Goal: Task Accomplishment & Management: Manage account settings

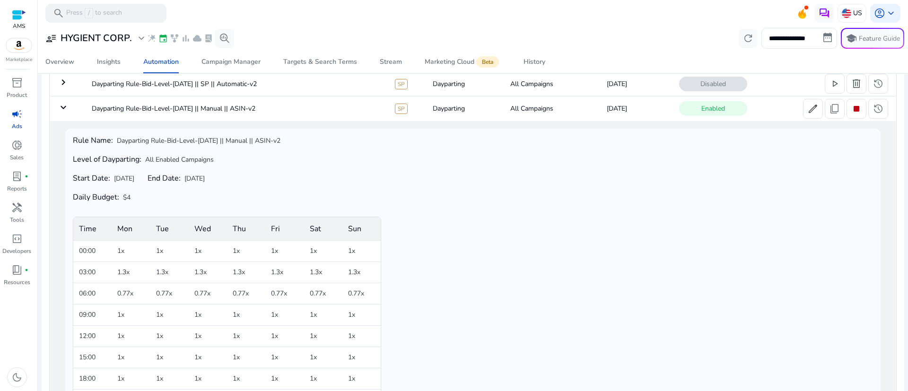
scroll to position [77, 0]
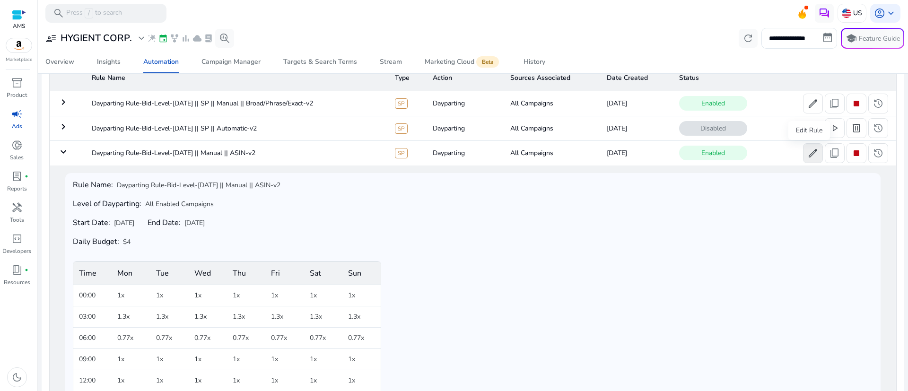
click at [811, 156] on span "edit" at bounding box center [812, 153] width 11 height 11
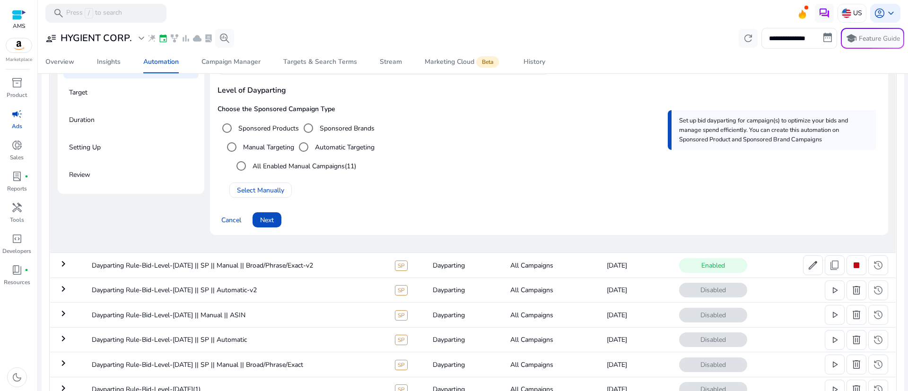
scroll to position [168, 0]
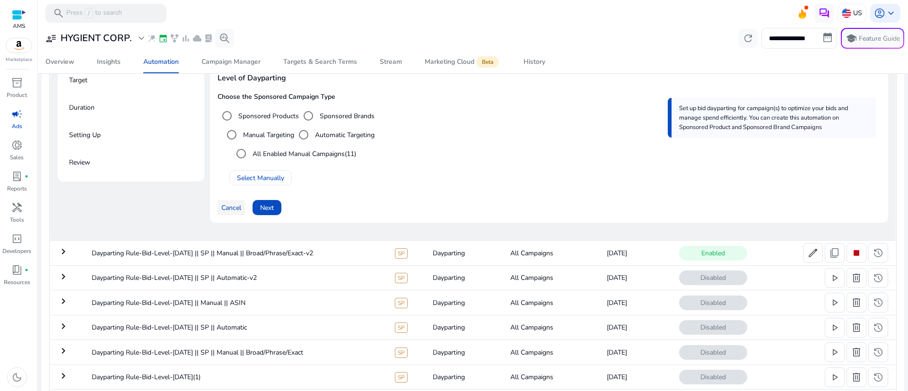
click at [226, 212] on span "Cancel" at bounding box center [231, 208] width 20 height 10
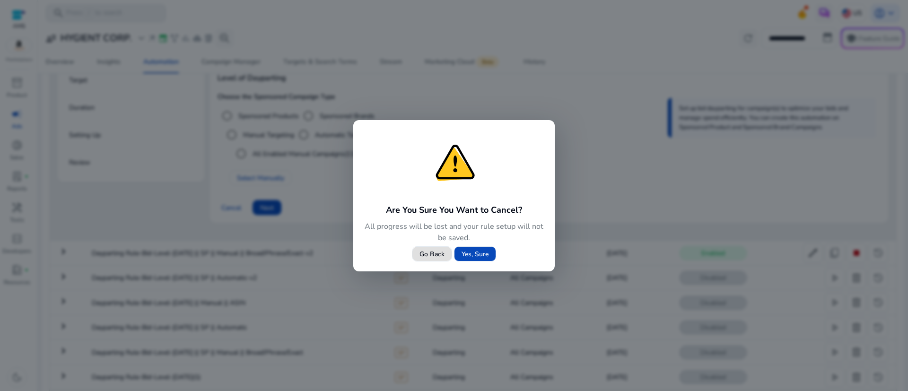
click at [470, 255] on span "Yes, Sure" at bounding box center [475, 254] width 27 height 10
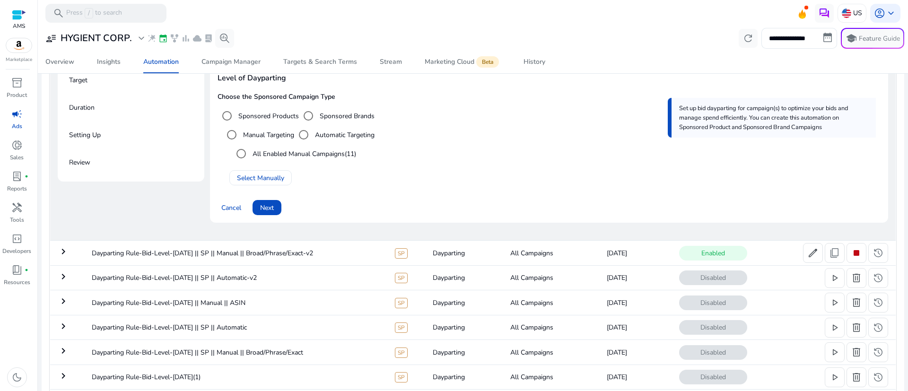
scroll to position [0, 0]
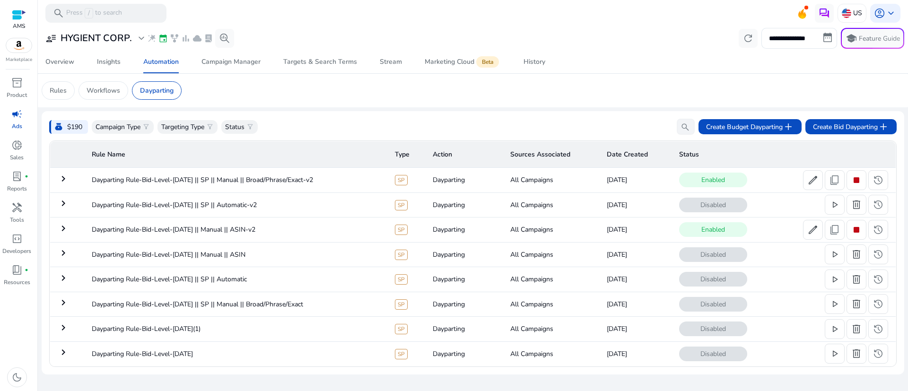
click at [61, 178] on mat-icon "keyboard_arrow_right" at bounding box center [63, 178] width 11 height 11
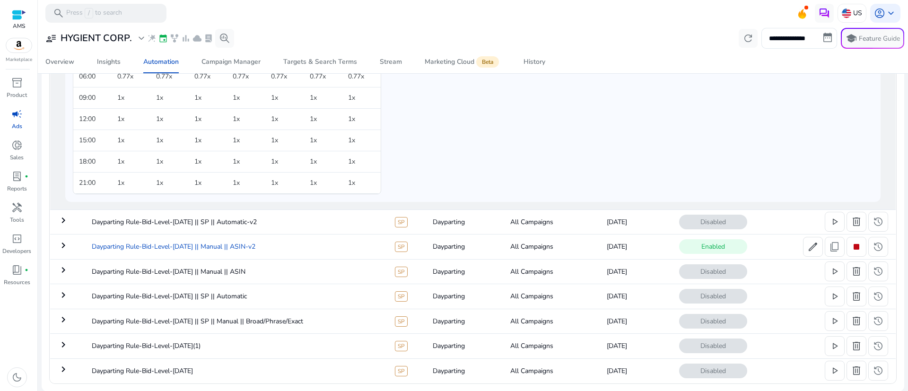
scroll to position [289, 0]
click at [62, 245] on mat-icon "keyboard_arrow_right" at bounding box center [63, 244] width 11 height 11
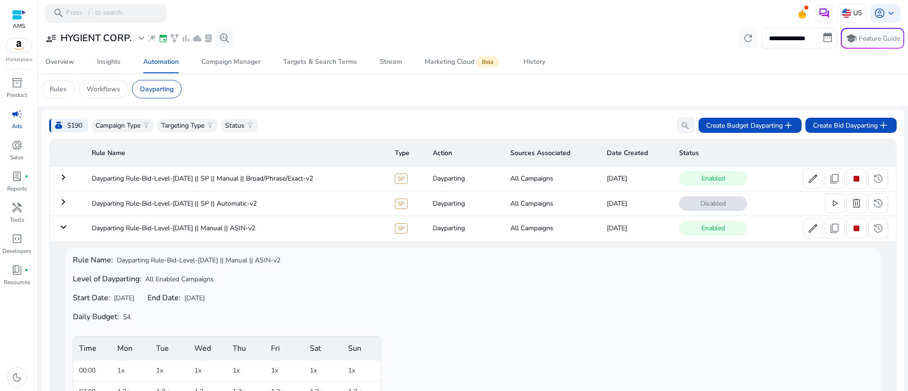
scroll to position [0, 0]
click at [63, 178] on mat-icon "keyboard_arrow_right" at bounding box center [63, 178] width 11 height 11
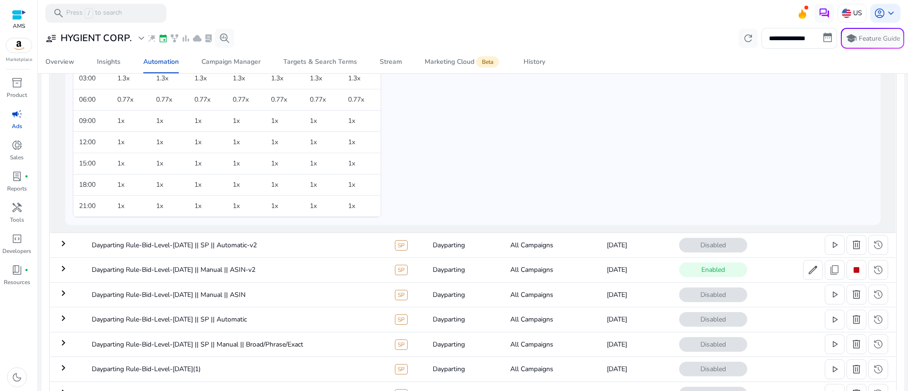
scroll to position [289, 0]
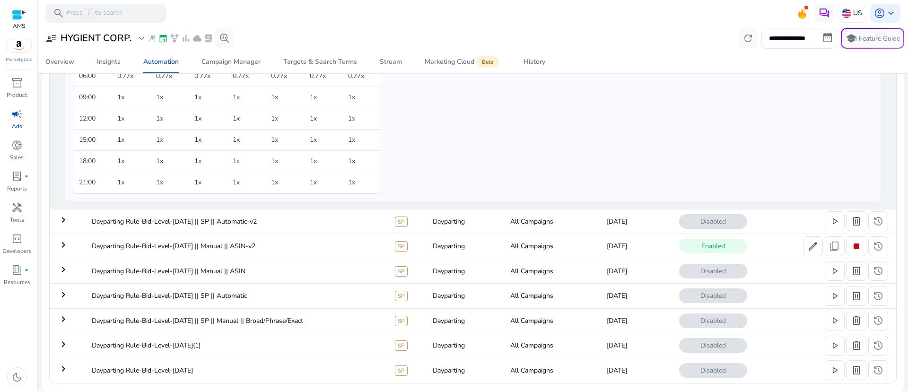
click at [63, 245] on mat-icon "keyboard_arrow_right" at bounding box center [63, 244] width 11 height 11
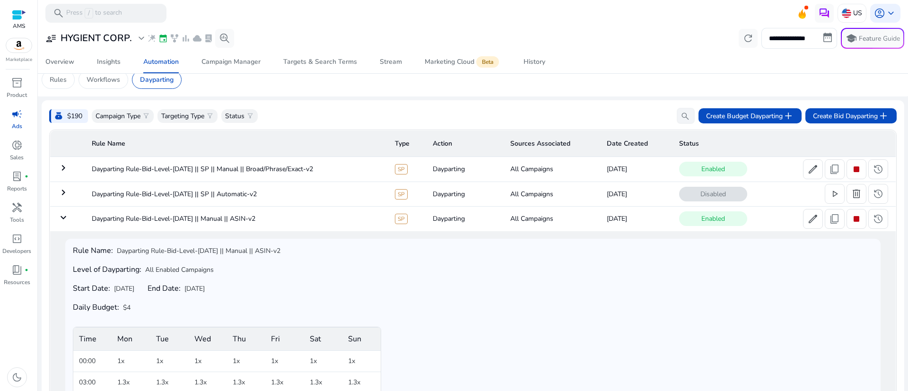
scroll to position [0, 0]
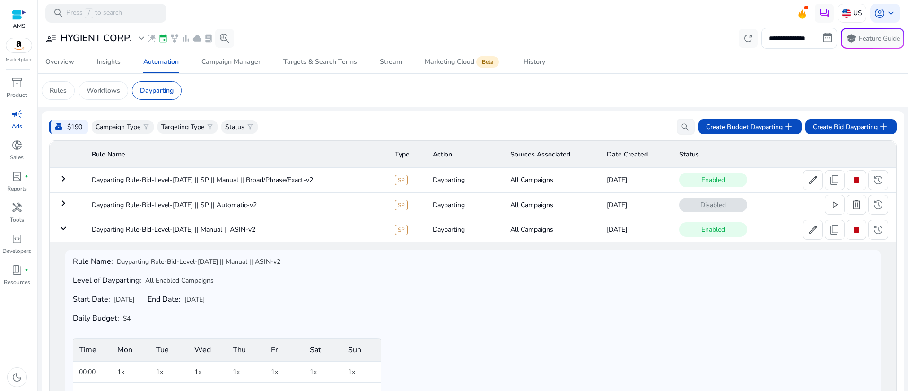
click at [65, 182] on mat-icon "keyboard_arrow_right" at bounding box center [63, 178] width 11 height 11
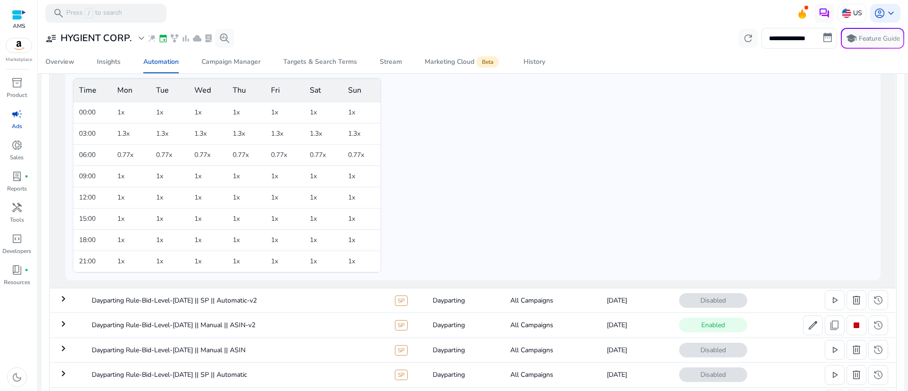
scroll to position [289, 0]
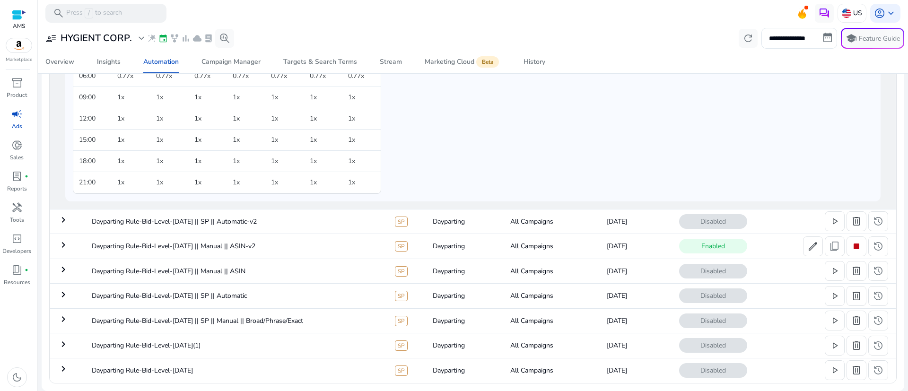
click at [59, 244] on mat-icon "keyboard_arrow_right" at bounding box center [63, 244] width 11 height 11
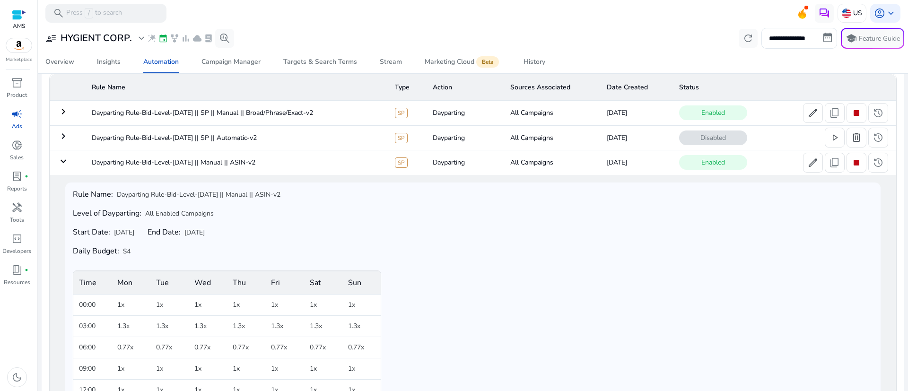
scroll to position [5, 0]
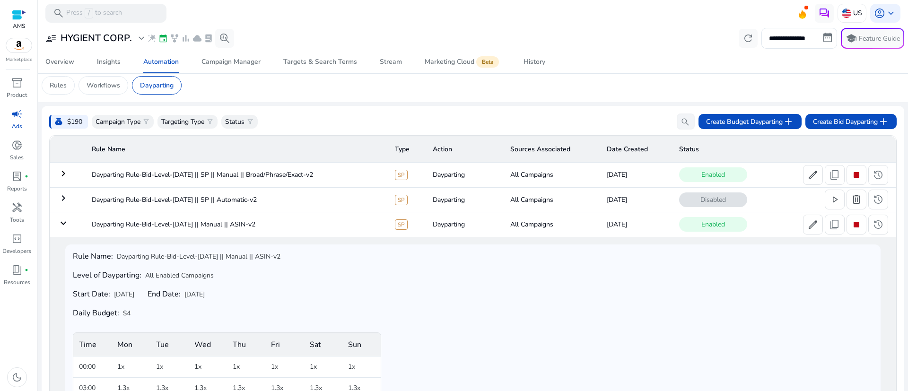
click at [60, 199] on mat-icon "keyboard_arrow_right" at bounding box center [63, 197] width 11 height 11
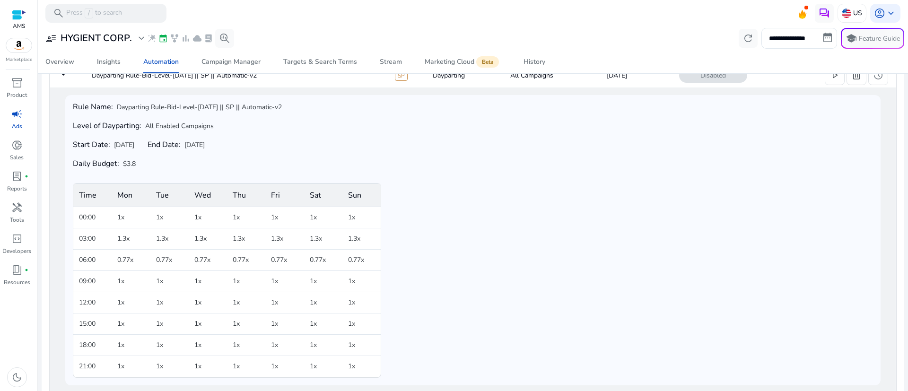
scroll to position [77, 0]
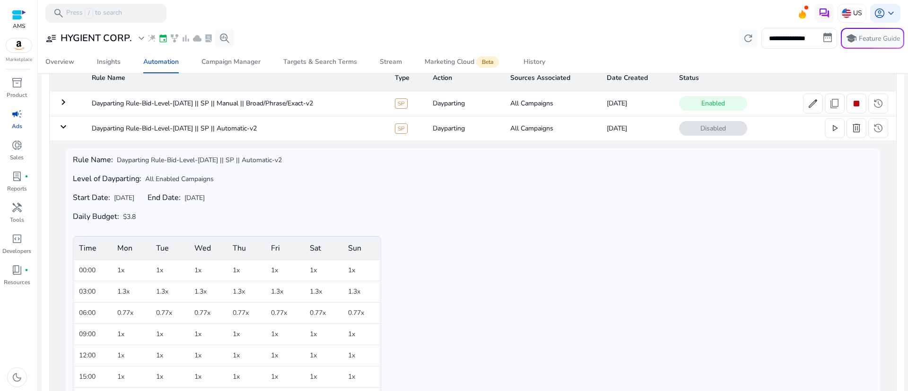
click at [62, 101] on mat-icon "keyboard_arrow_right" at bounding box center [63, 101] width 11 height 11
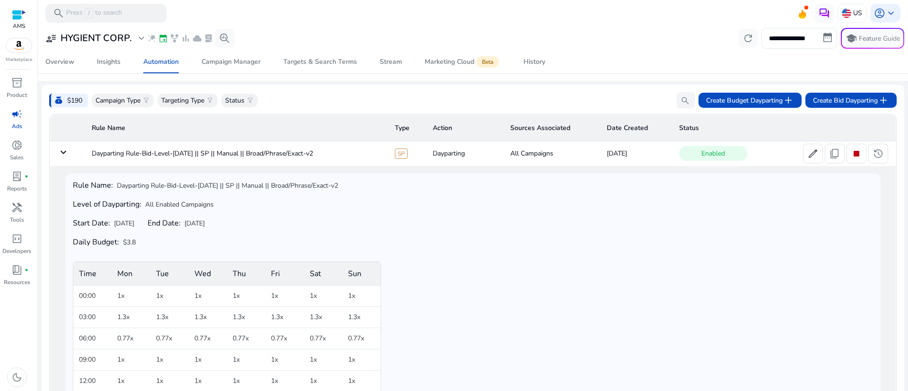
scroll to position [6, 0]
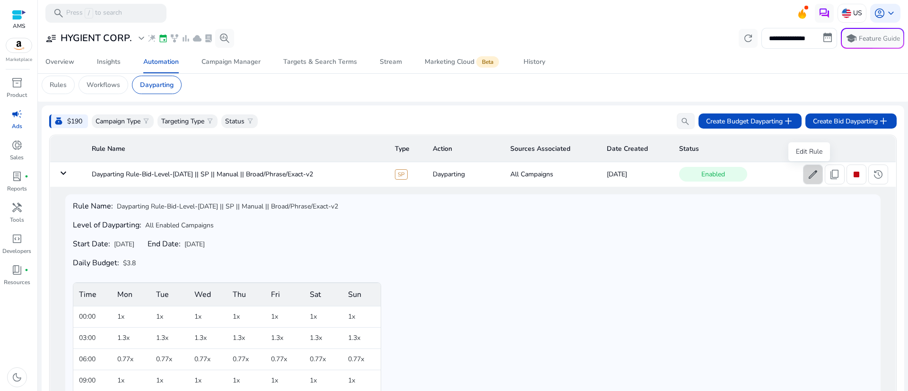
click at [807, 176] on span "edit" at bounding box center [812, 174] width 11 height 11
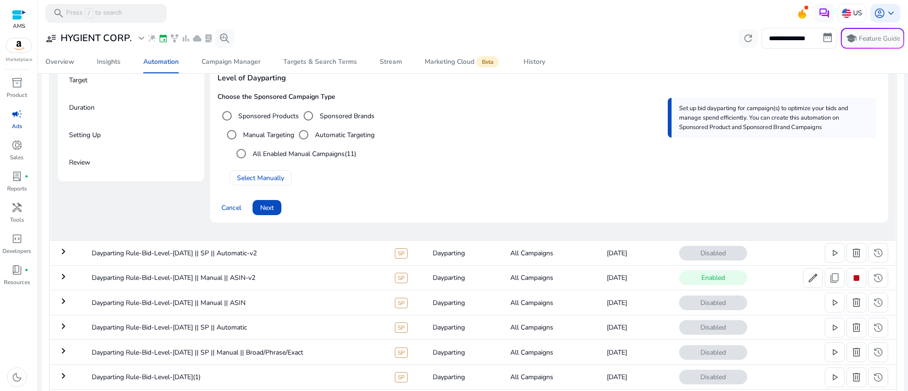
scroll to position [97, 0]
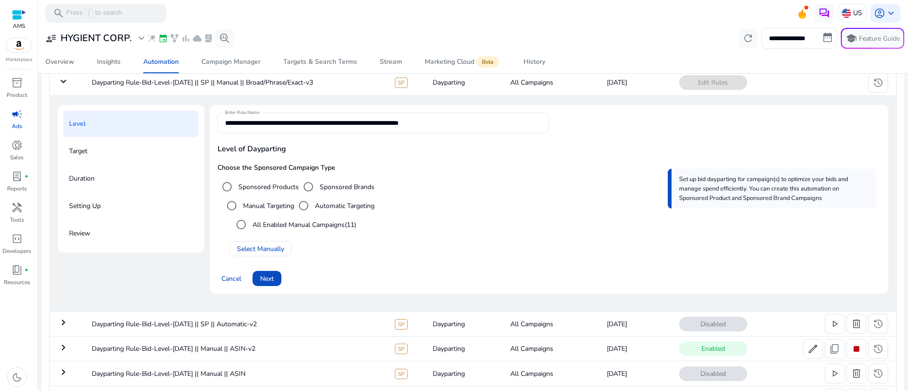
click at [93, 150] on div "Target" at bounding box center [130, 151] width 135 height 26
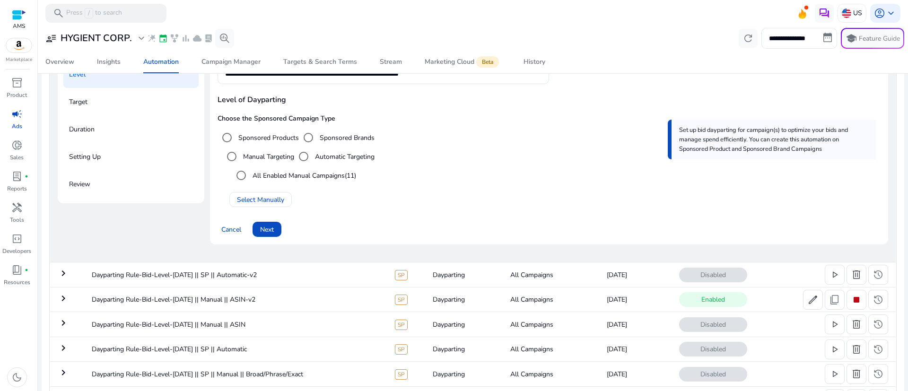
scroll to position [168, 0]
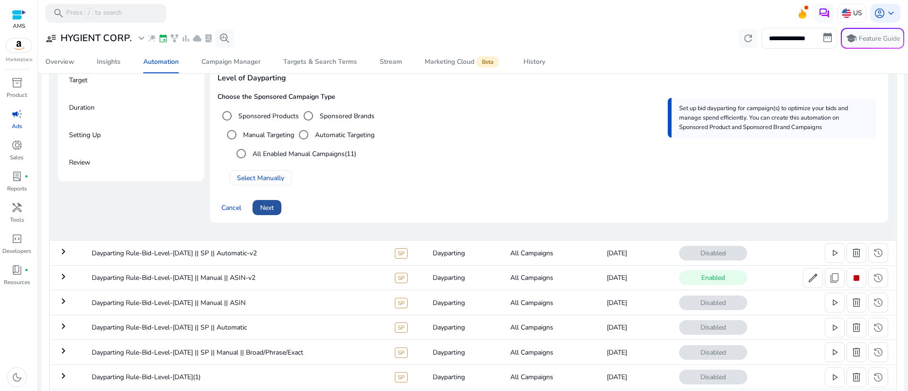
click at [269, 208] on span "Next" at bounding box center [267, 208] width 14 height 10
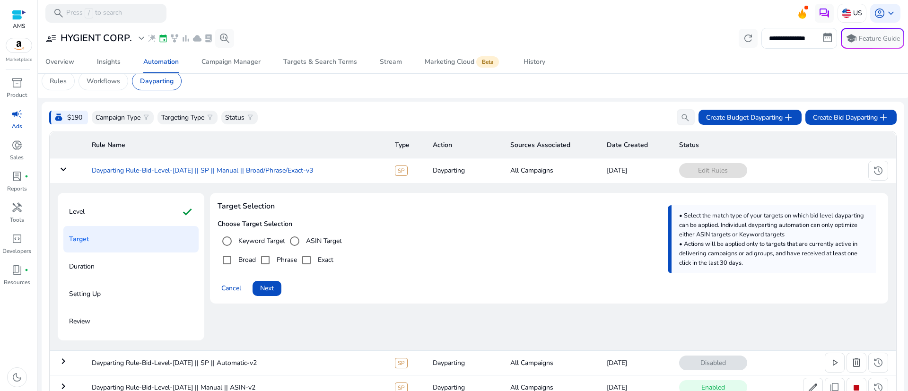
scroll to position [0, 0]
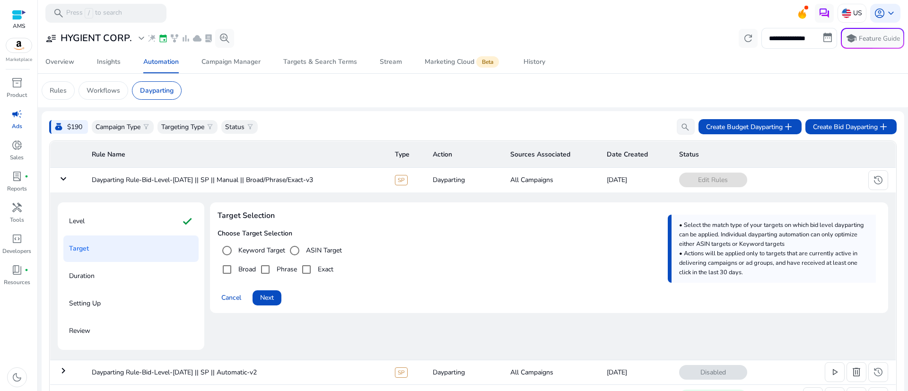
click at [62, 177] on mat-icon "keyboard_arrow_down" at bounding box center [63, 178] width 11 height 11
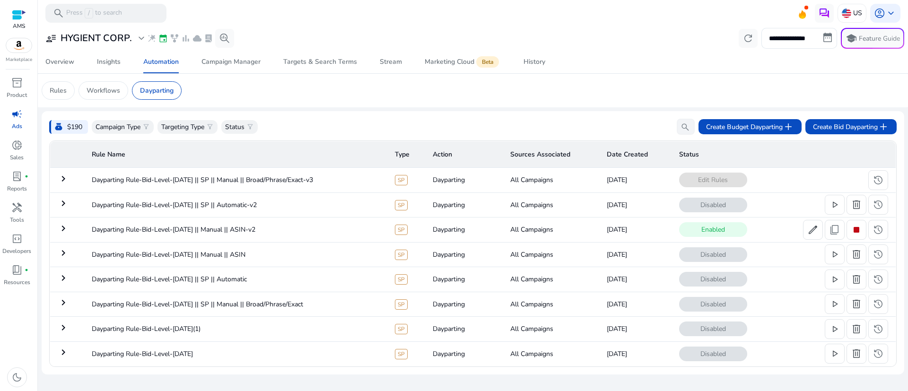
click at [61, 174] on mat-icon "keyboard_arrow_right" at bounding box center [63, 178] width 11 height 11
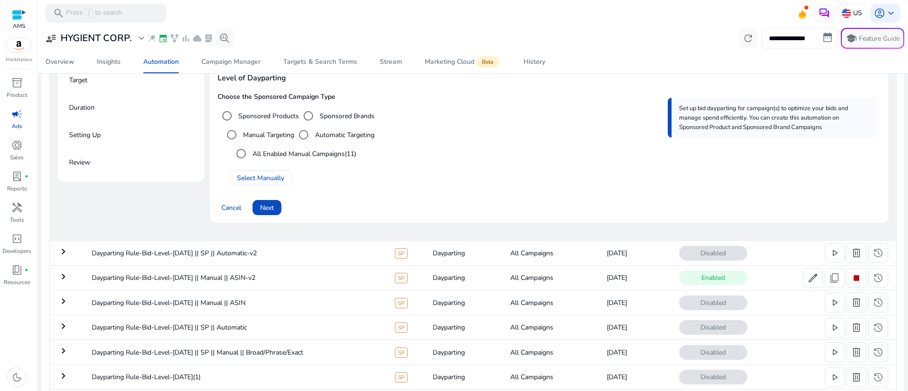
scroll to position [97, 0]
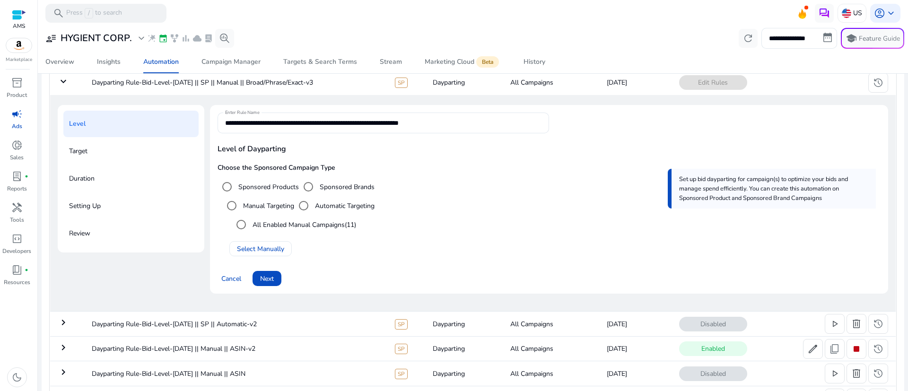
click at [67, 81] on mat-icon "keyboard_arrow_down" at bounding box center [63, 81] width 11 height 11
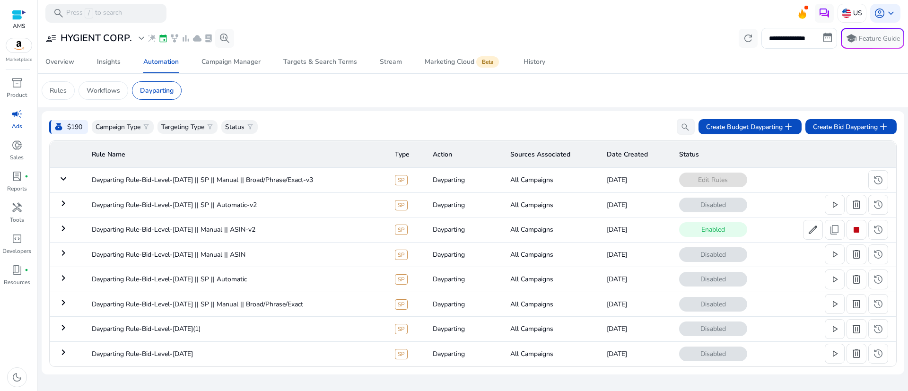
scroll to position [0, 0]
click at [339, 101] on mat-card "Rules Workflows Dayparting" at bounding box center [473, 91] width 878 height 34
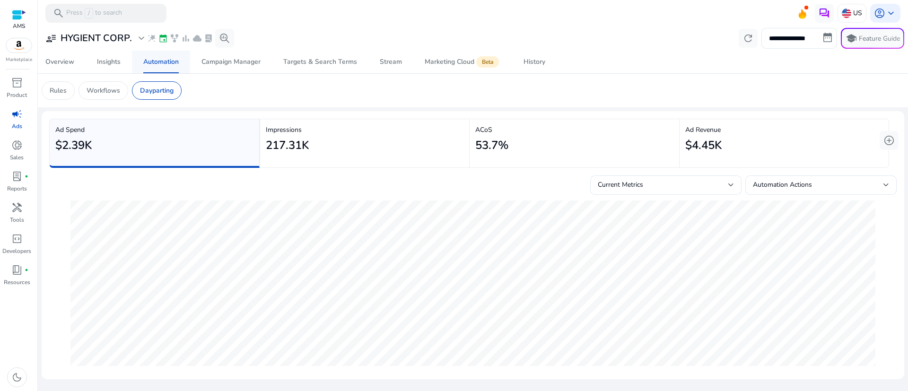
click at [157, 61] on div "Automation" at bounding box center [160, 62] width 35 height 7
click at [149, 87] on p "Dayparting" at bounding box center [157, 91] width 34 height 10
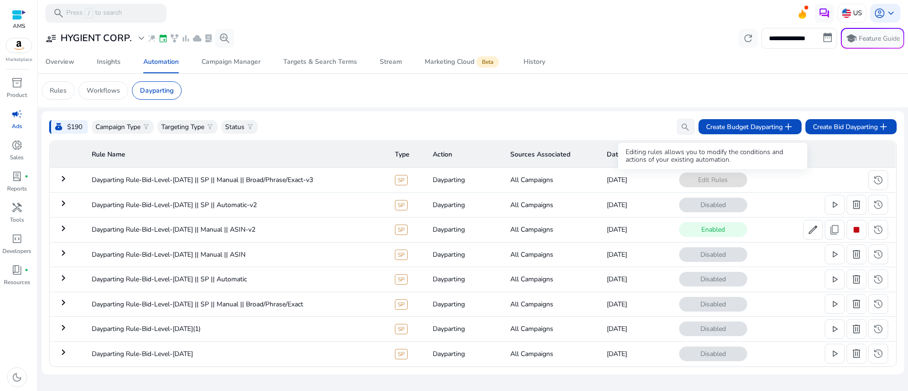
click at [718, 180] on span "Edit Rules" at bounding box center [713, 180] width 68 height 15
click at [881, 180] on span "history" at bounding box center [877, 179] width 11 height 11
click at [303, 180] on td "Dayparting Rule-Bid-Level-[DATE] || SP || Manual || Broad/Phrase/Exact-v3" at bounding box center [235, 180] width 303 height 25
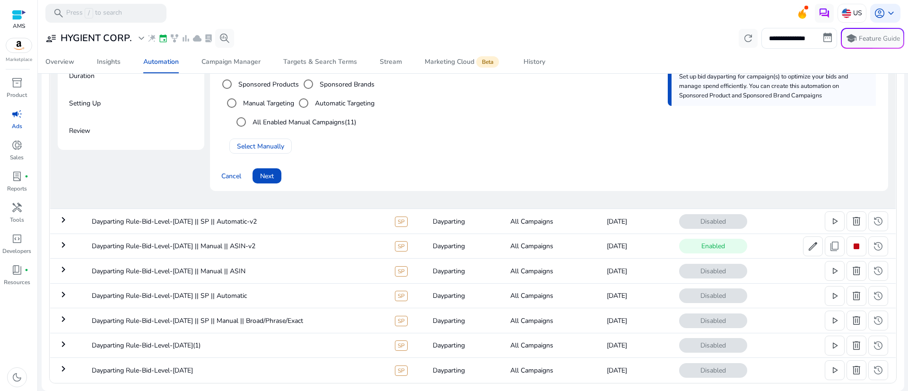
scroll to position [130, 0]
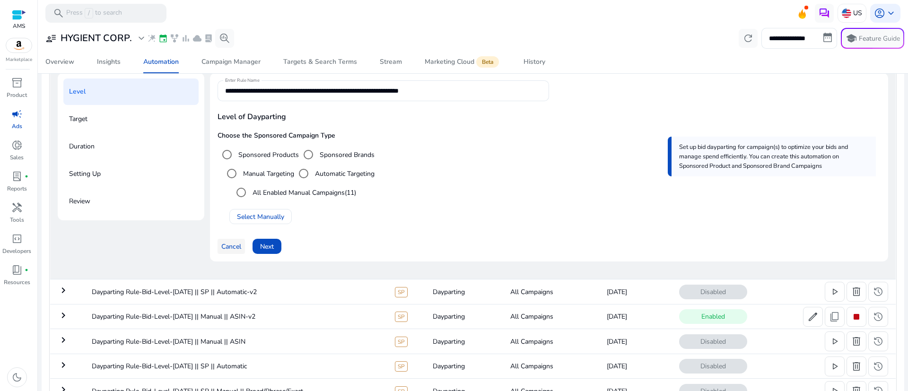
click at [229, 249] on span "Cancel" at bounding box center [231, 247] width 20 height 10
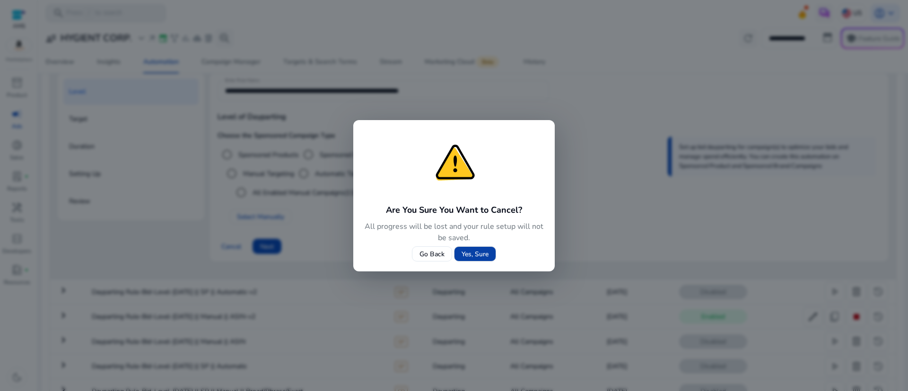
click at [474, 253] on span "Yes, Sure" at bounding box center [475, 254] width 27 height 10
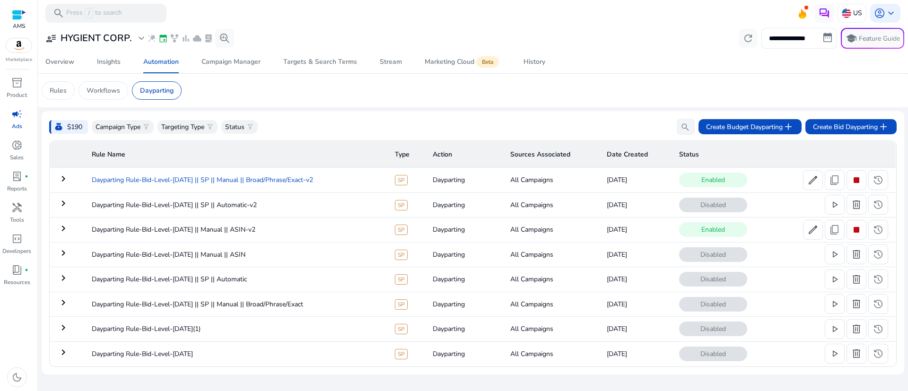
click at [231, 177] on td "Dayparting Rule-Bid-Level-[DATE] || SP || Manual || Broad/Phrase/Exact-v2" at bounding box center [235, 180] width 303 height 25
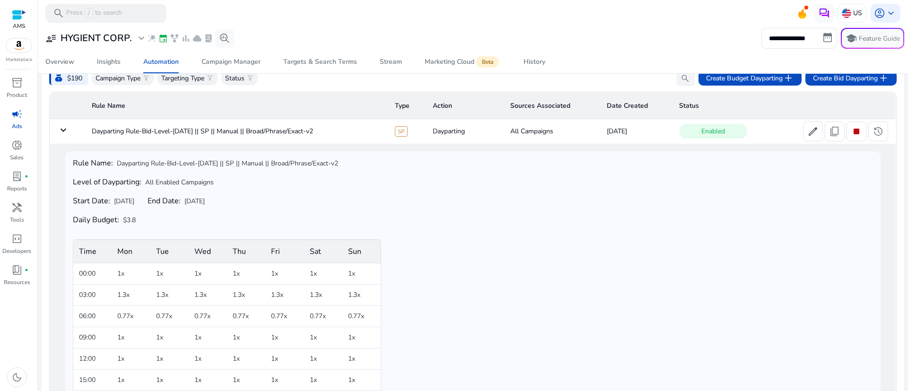
scroll to position [26, 0]
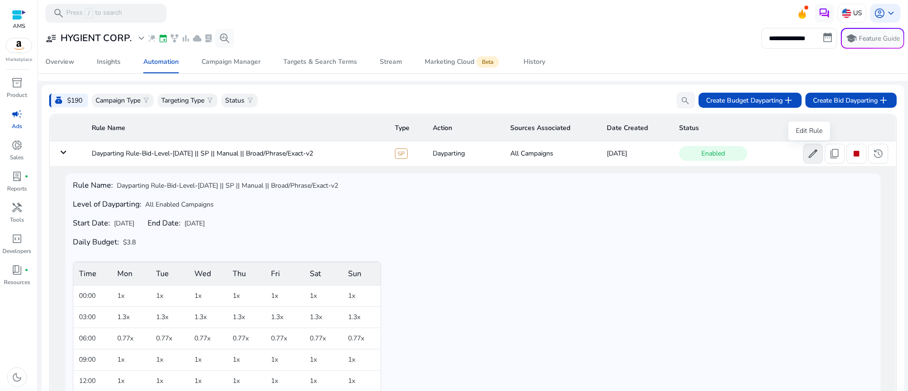
click at [807, 155] on span "edit" at bounding box center [812, 153] width 11 height 11
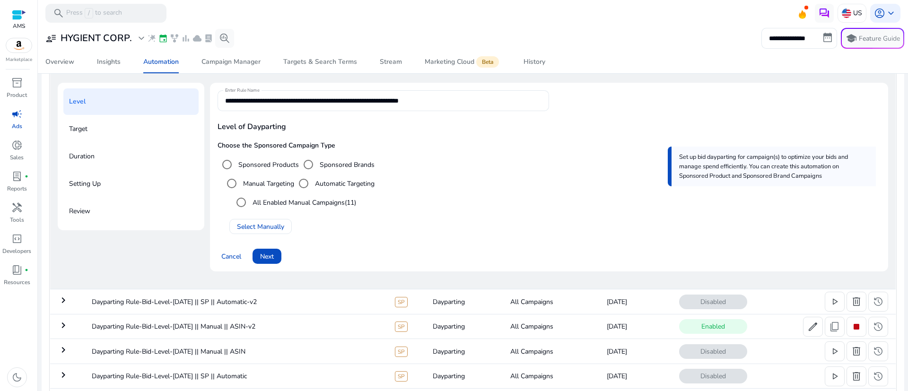
scroll to position [97, 0]
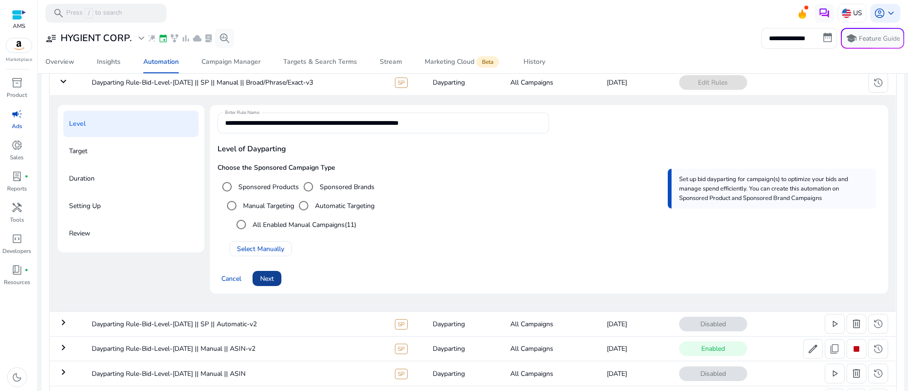
click at [270, 277] on span "Next" at bounding box center [267, 279] width 14 height 10
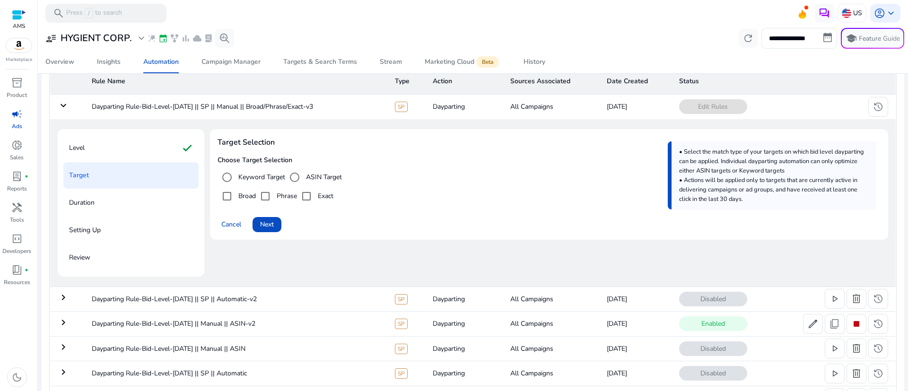
scroll to position [142, 0]
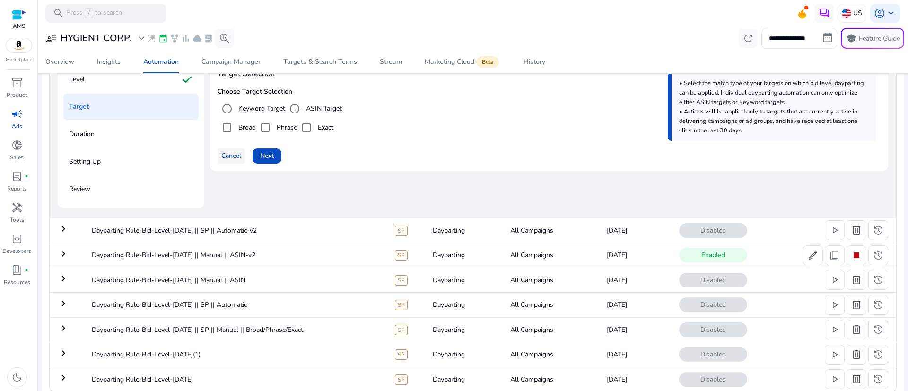
click at [234, 163] on span at bounding box center [231, 156] width 27 height 23
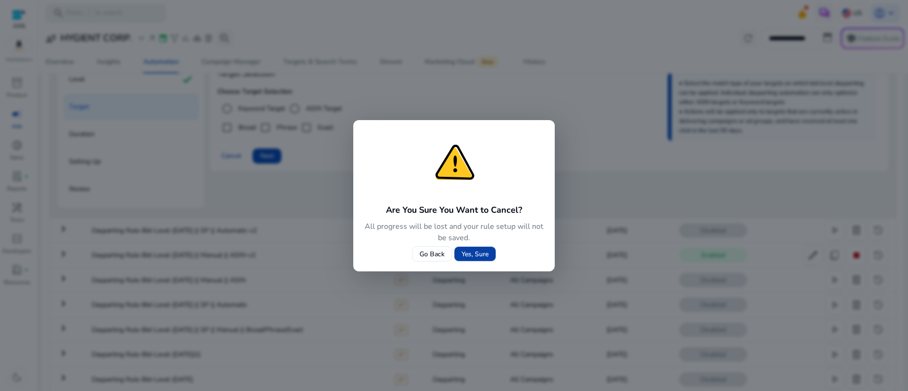
click at [465, 252] on span "Yes, Sure" at bounding box center [475, 254] width 27 height 10
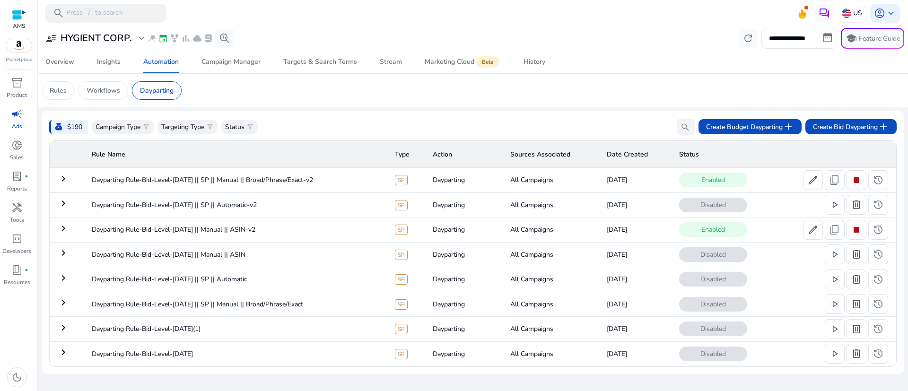
click at [63, 178] on mat-icon "keyboard_arrow_right" at bounding box center [63, 178] width 11 height 11
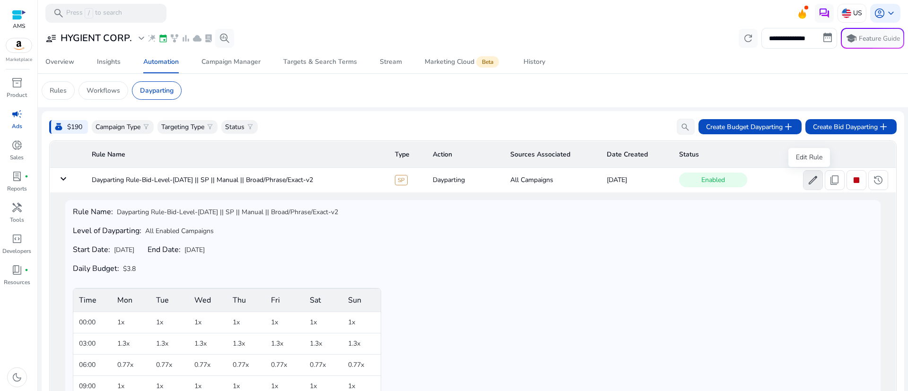
click at [807, 179] on span "edit" at bounding box center [812, 179] width 11 height 11
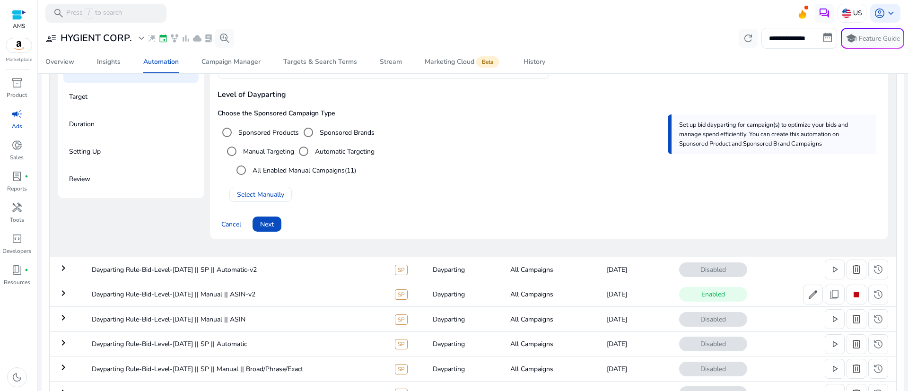
scroll to position [130, 0]
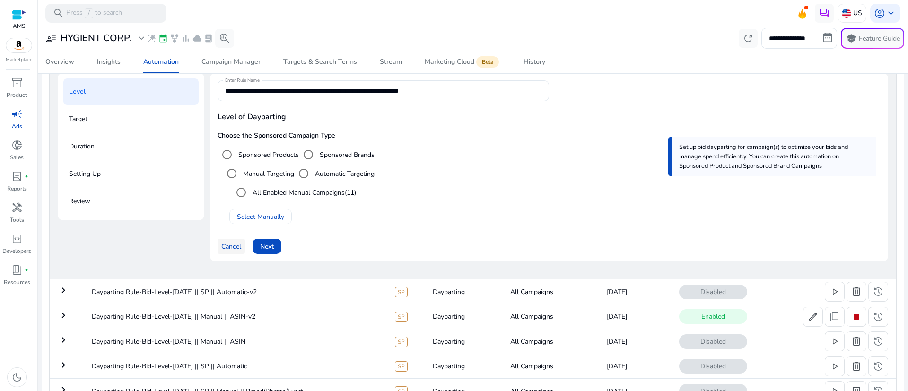
click at [236, 244] on span "Cancel" at bounding box center [231, 247] width 20 height 10
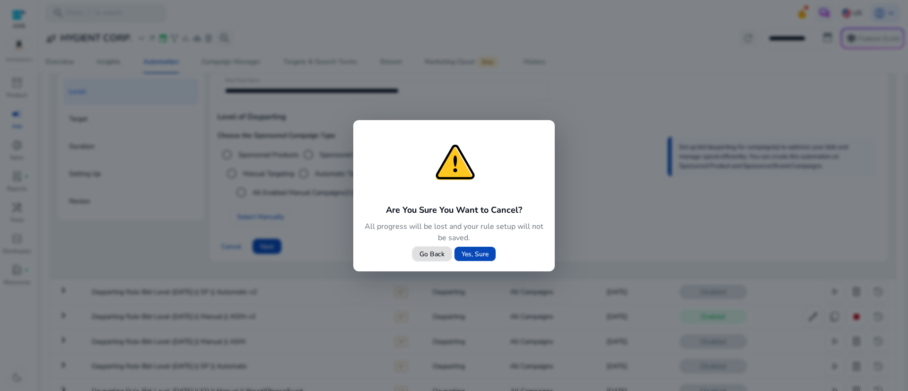
click at [477, 253] on span "Yes, Sure" at bounding box center [475, 254] width 27 height 10
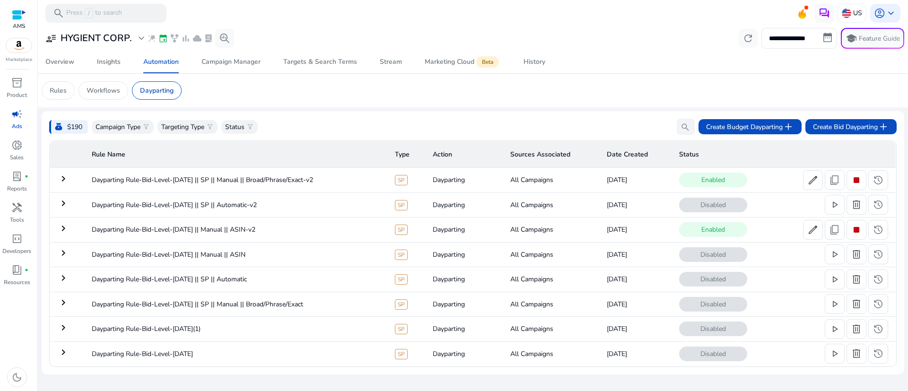
scroll to position [0, 0]
click at [64, 176] on mat-icon "keyboard_arrow_right" at bounding box center [63, 178] width 11 height 11
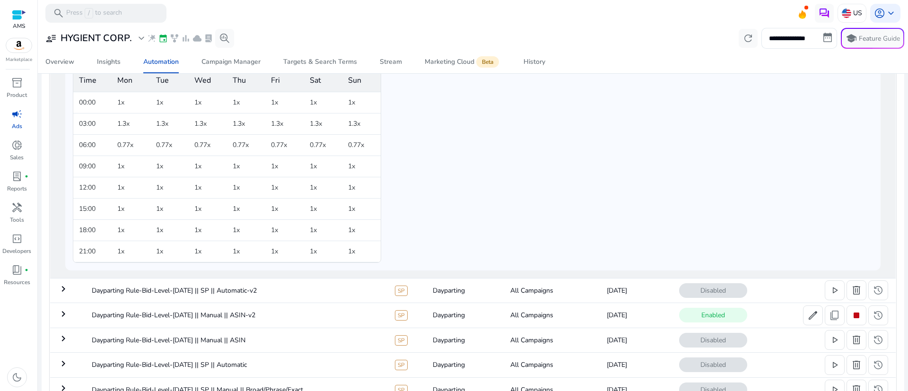
scroll to position [289, 0]
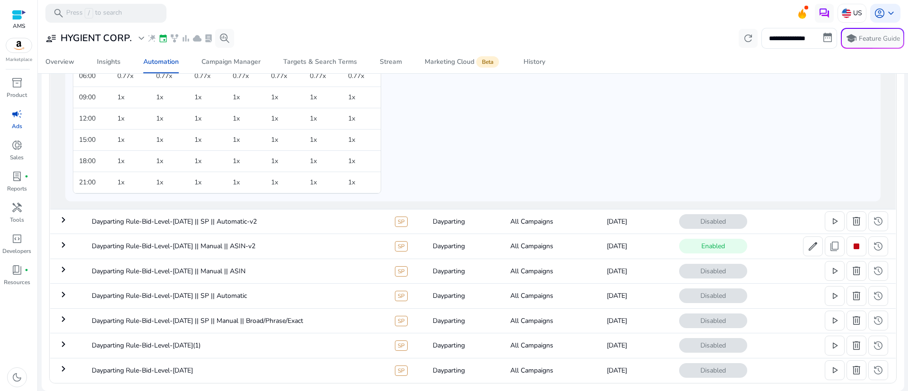
click at [63, 244] on mat-icon "keyboard_arrow_right" at bounding box center [63, 244] width 11 height 11
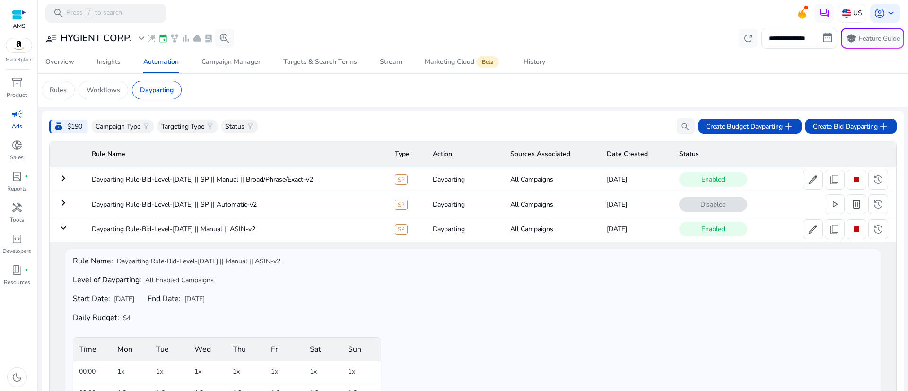
scroll to position [0, 0]
